Goal: Transaction & Acquisition: Purchase product/service

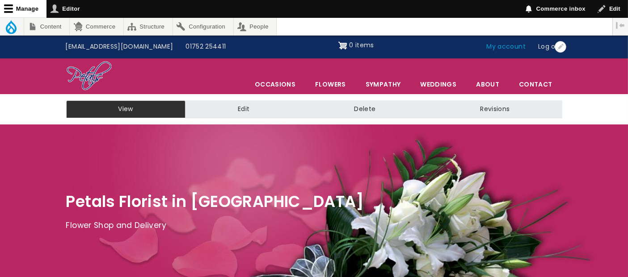
click at [515, 47] on link "My account" at bounding box center [506, 46] width 52 height 17
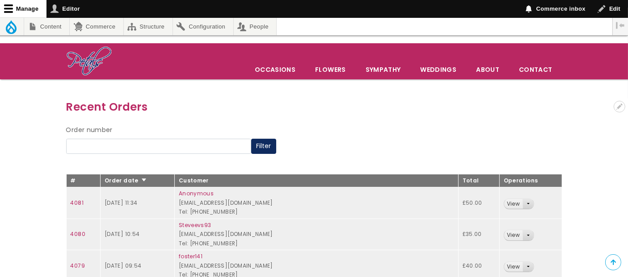
scroll to position [99, 0]
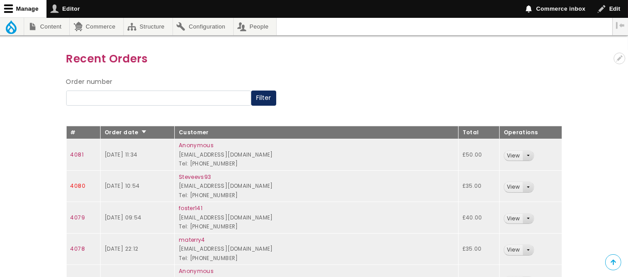
click at [79, 182] on link "4080" at bounding box center [78, 186] width 15 height 8
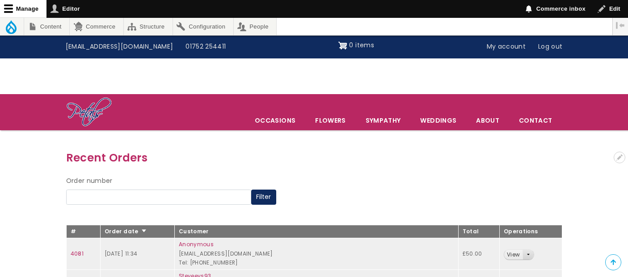
scroll to position [99, 0]
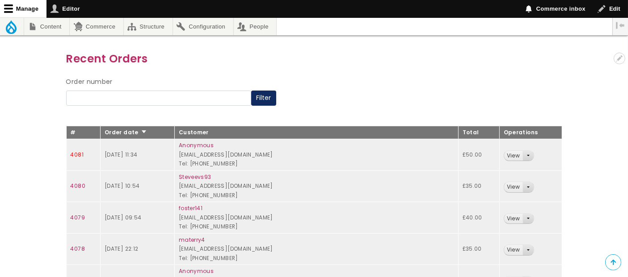
click at [74, 156] on link "4081" at bounding box center [77, 155] width 13 height 8
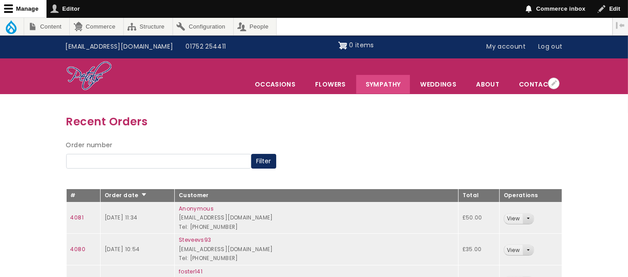
click at [386, 84] on link "Sympathy" at bounding box center [383, 84] width 54 height 19
drag, startPoint x: 386, startPoint y: 84, endPoint x: 390, endPoint y: 86, distance: 4.6
click at [387, 84] on link "Sympathy" at bounding box center [383, 84] width 54 height 19
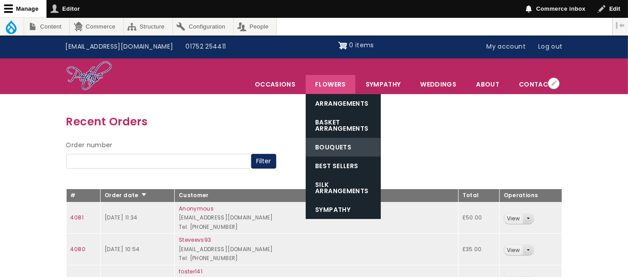
click at [342, 143] on link "Bouquets" at bounding box center [343, 147] width 75 height 19
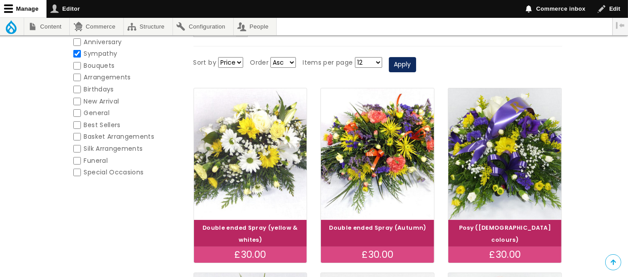
scroll to position [139, 0]
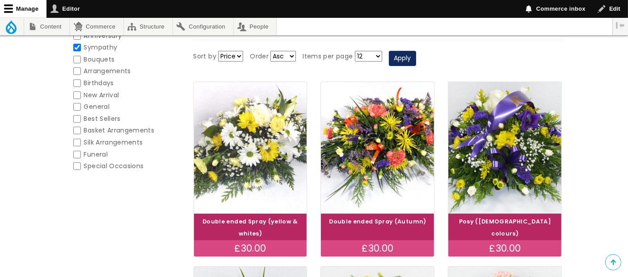
click at [249, 146] on img at bounding box center [250, 147] width 127 height 147
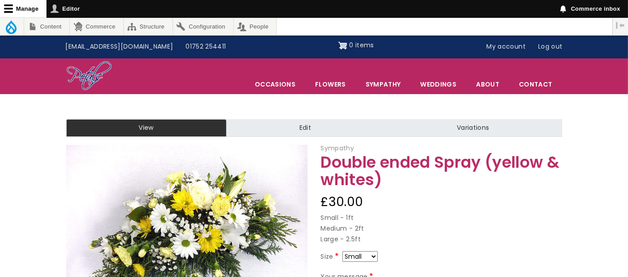
click at [371, 254] on select "Small Medium Large" at bounding box center [359, 257] width 35 height 11
select select "9"
click at [377, 258] on div "Size Small Medium Large" at bounding box center [441, 259] width 241 height 14
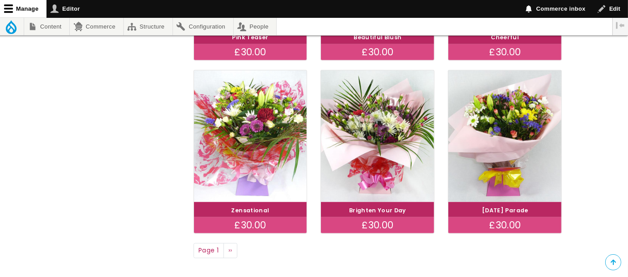
scroll to position [675, 0]
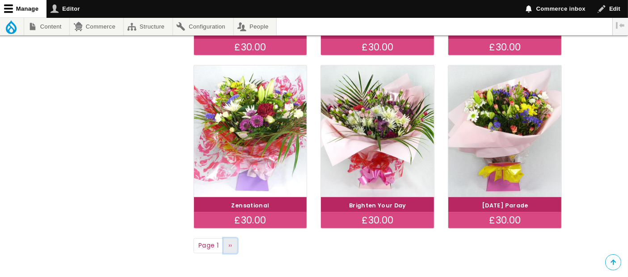
click at [226, 242] on link "Next page ››" at bounding box center [230, 246] width 14 height 15
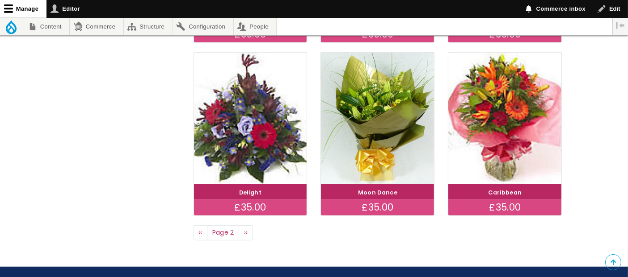
scroll to position [708, 0]
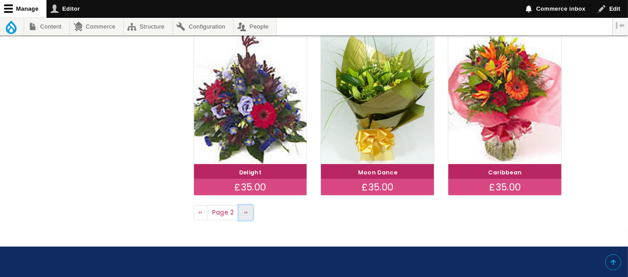
click at [247, 211] on span "››" at bounding box center [246, 212] width 4 height 9
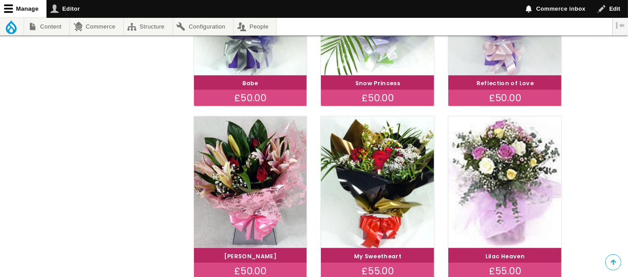
scroll to position [629, 0]
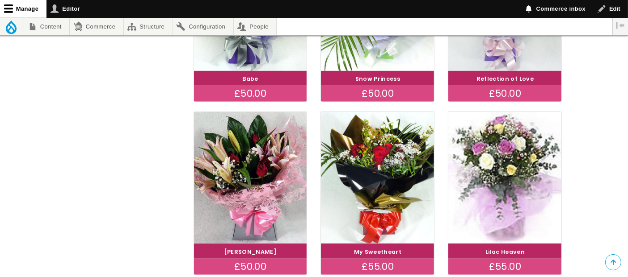
click at [507, 263] on div "£55.00" at bounding box center [504, 267] width 113 height 16
click at [512, 258] on div "Lilac Heaven" at bounding box center [504, 251] width 113 height 15
click at [509, 250] on link "Lilac Heaven" at bounding box center [504, 252] width 39 height 8
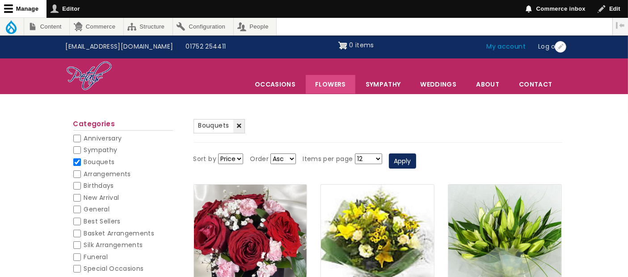
click at [500, 44] on link "My account" at bounding box center [506, 46] width 52 height 17
click at [501, 44] on link "My account" at bounding box center [506, 46] width 52 height 17
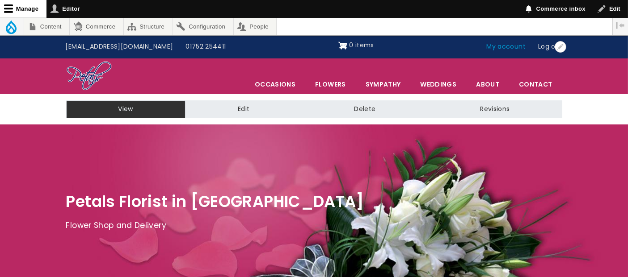
drag, startPoint x: 508, startPoint y: 46, endPoint x: 489, endPoint y: 51, distance: 19.8
click at [508, 46] on link "My account" at bounding box center [506, 46] width 52 height 17
click at [384, 85] on link "Sympathy" at bounding box center [383, 84] width 54 height 19
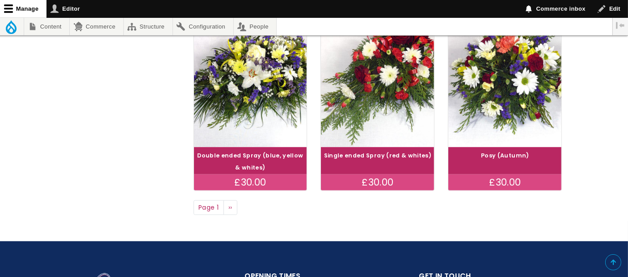
scroll to position [744, 0]
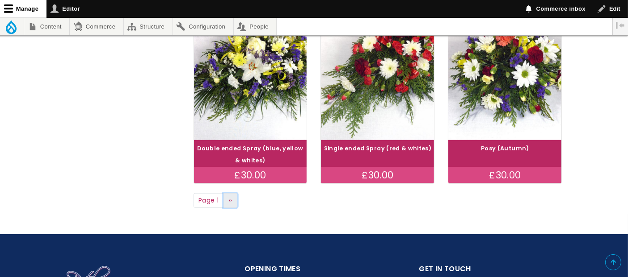
click at [232, 200] on link "Next page ››" at bounding box center [230, 200] width 14 height 15
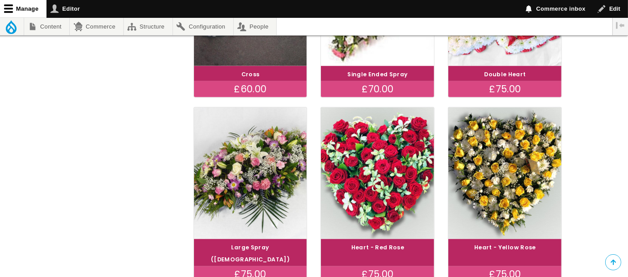
scroll to position [794, 0]
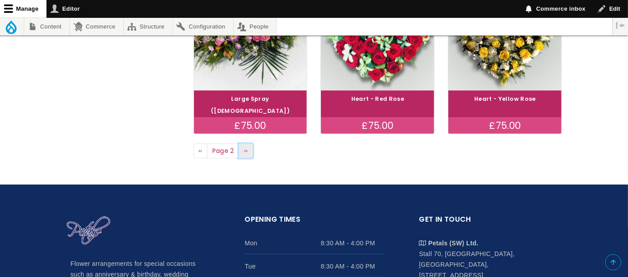
click at [244, 147] on span "››" at bounding box center [246, 151] width 4 height 9
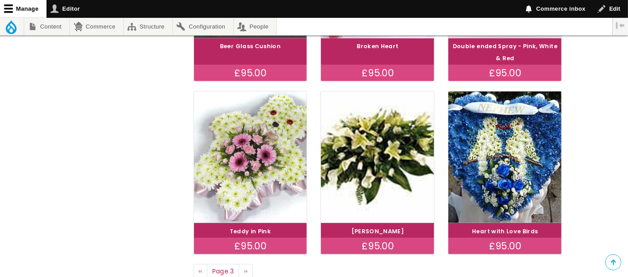
scroll to position [744, 0]
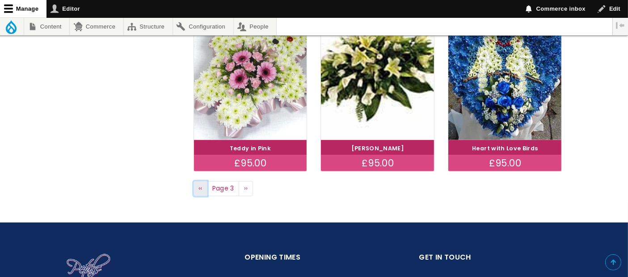
click at [203, 188] on link "Previous page ‹‹" at bounding box center [200, 188] width 14 height 15
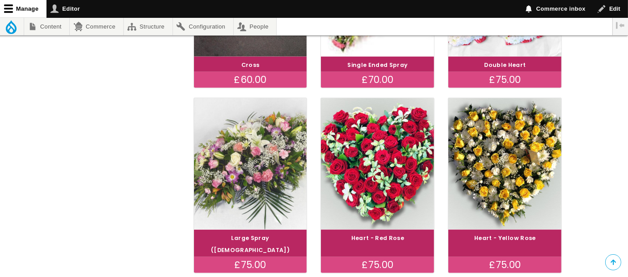
scroll to position [695, 0]
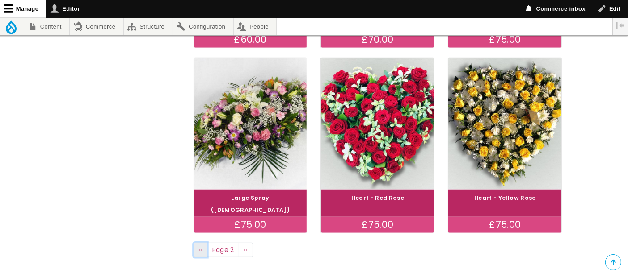
click at [201, 246] on span "‹‹" at bounding box center [200, 250] width 4 height 9
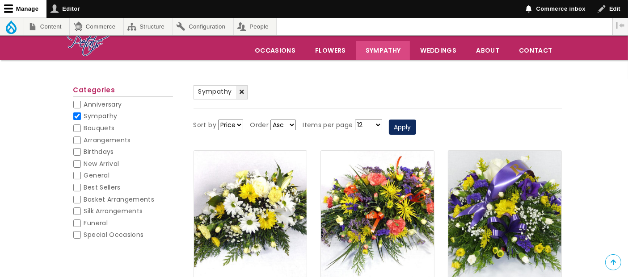
scroll to position [50, 0]
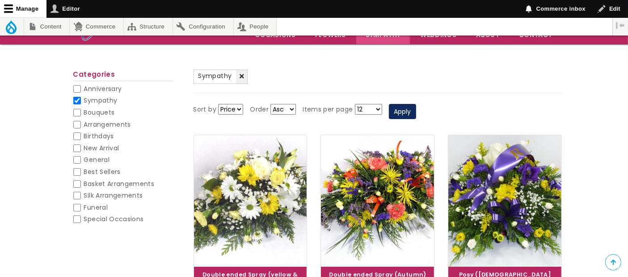
click at [264, 190] on img at bounding box center [250, 201] width 127 height 147
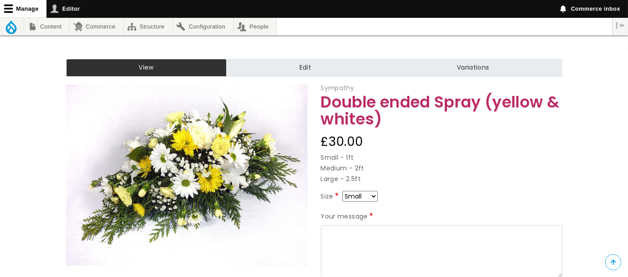
scroll to position [99, 0]
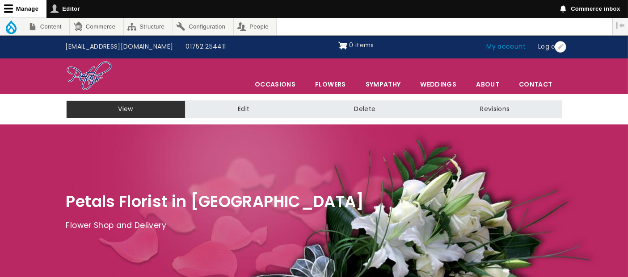
click at [519, 47] on link "My account" at bounding box center [506, 46] width 52 height 17
